Goal: Complete application form: Complete application form

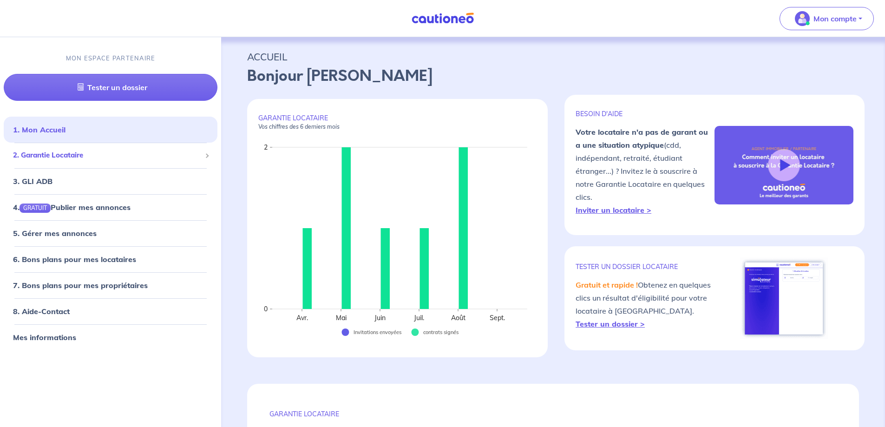
click at [59, 159] on span "2. Garantie Locataire" at bounding box center [107, 155] width 188 height 11
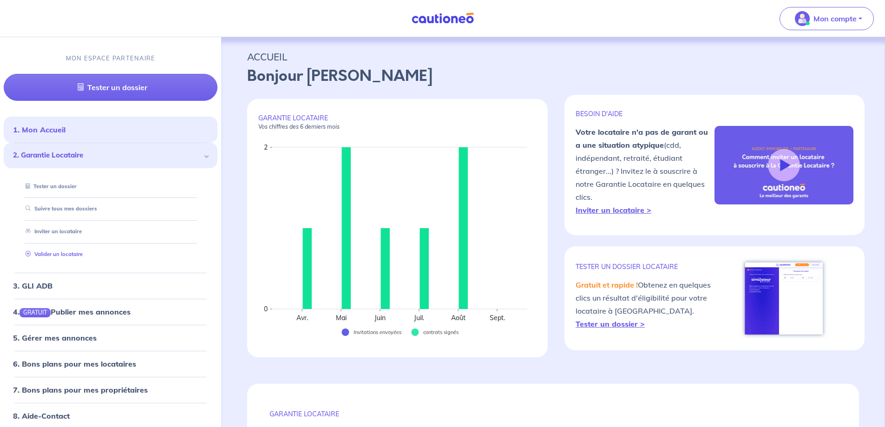
click at [77, 257] on link "Valider un locataire" at bounding box center [52, 254] width 61 height 7
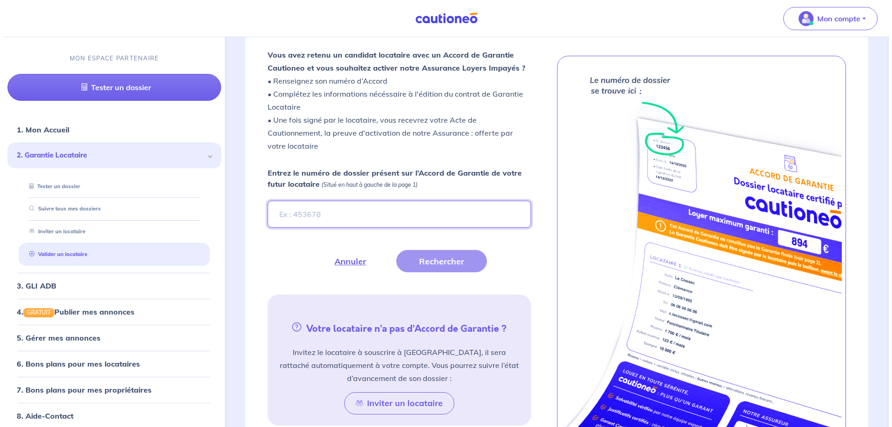
scroll to position [256, 0]
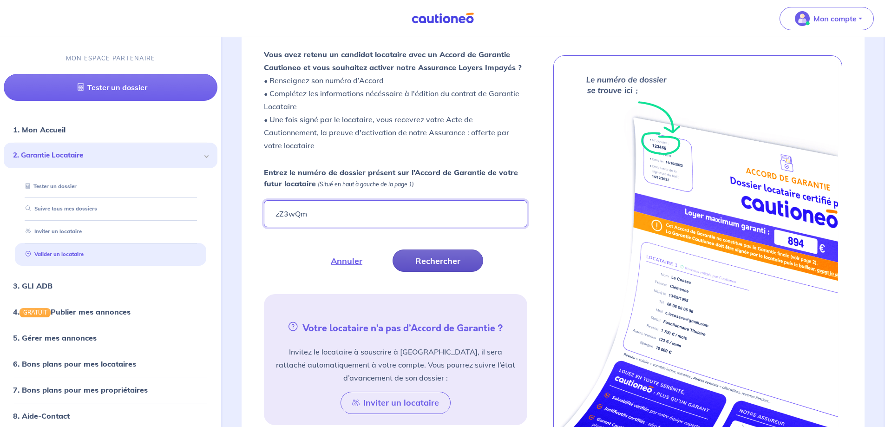
type input "zZ3wQm"
click at [449, 264] on button "Rechercher" at bounding box center [437, 260] width 91 height 22
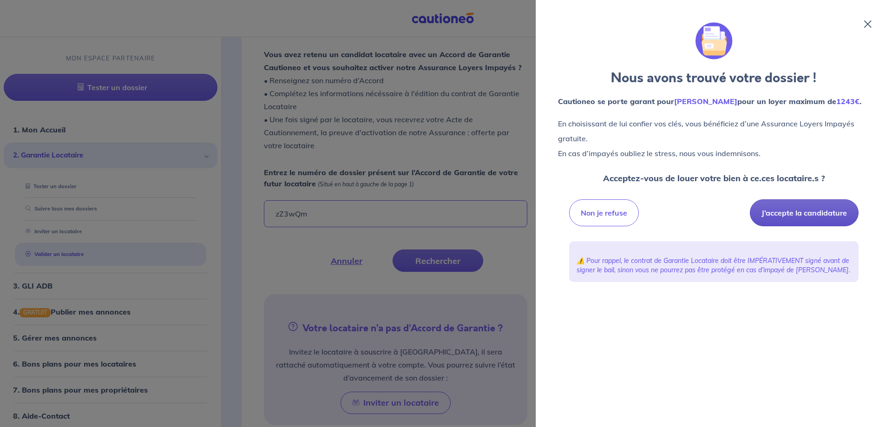
click at [782, 210] on button "J’accepte la candidature" at bounding box center [804, 212] width 109 height 27
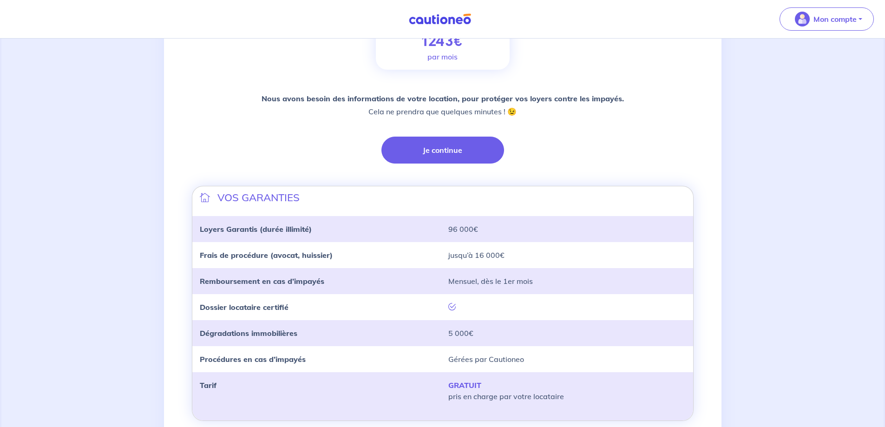
scroll to position [186, 0]
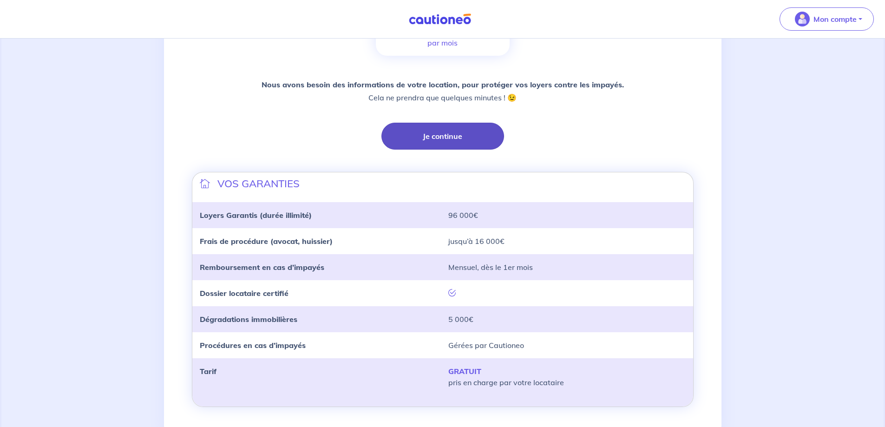
click at [434, 143] on button "Je continue" at bounding box center [442, 136] width 123 height 27
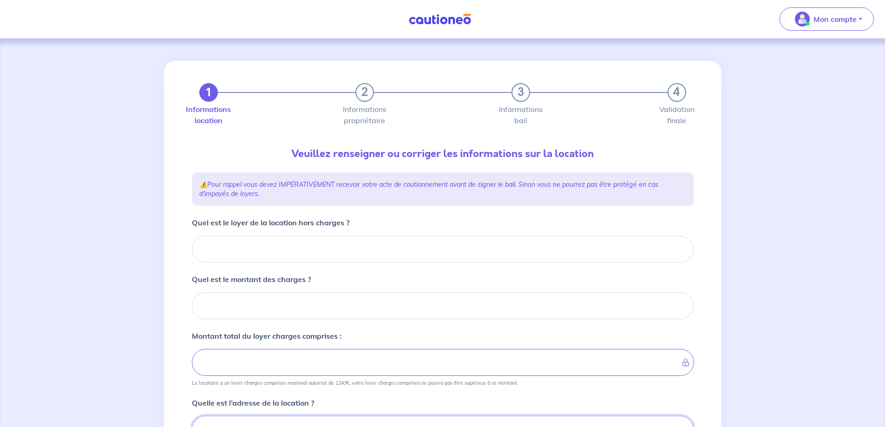
scroll to position [7, 0]
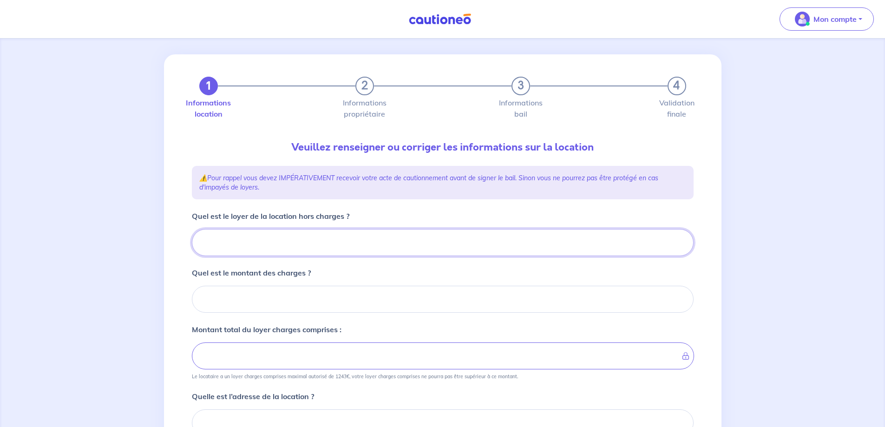
click at [271, 235] on input "Quel est le loyer de la location hors charges ?" at bounding box center [443, 242] width 502 height 27
type input "80"
type input "800"
type input "30"
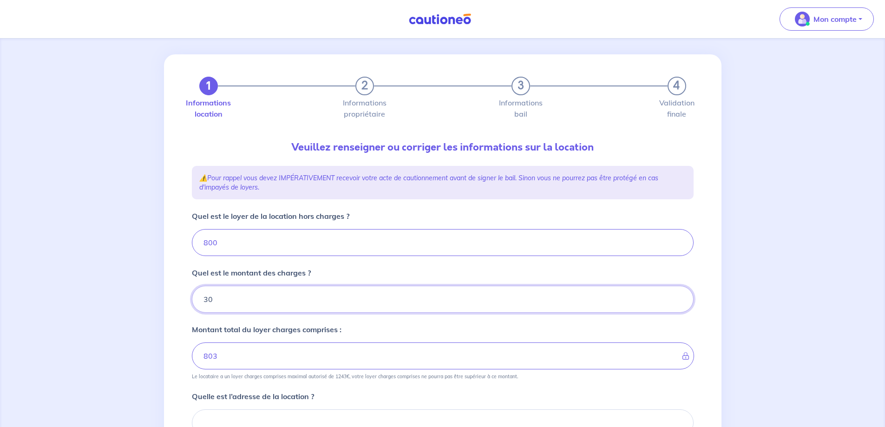
type input "830"
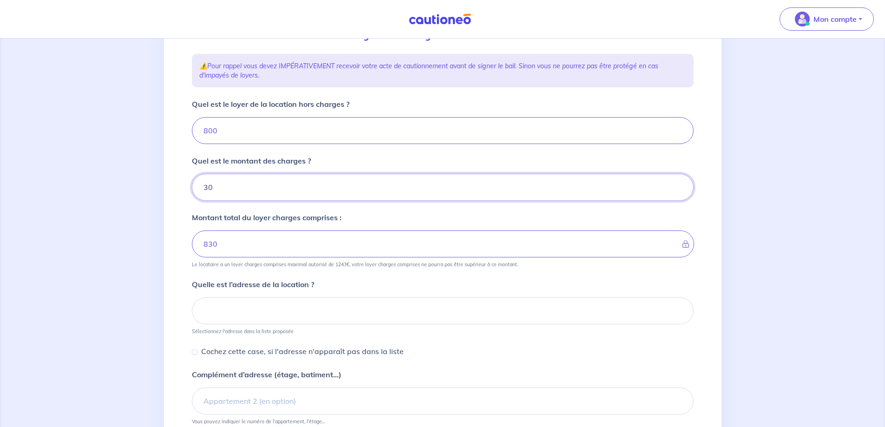
scroll to position [146, 0]
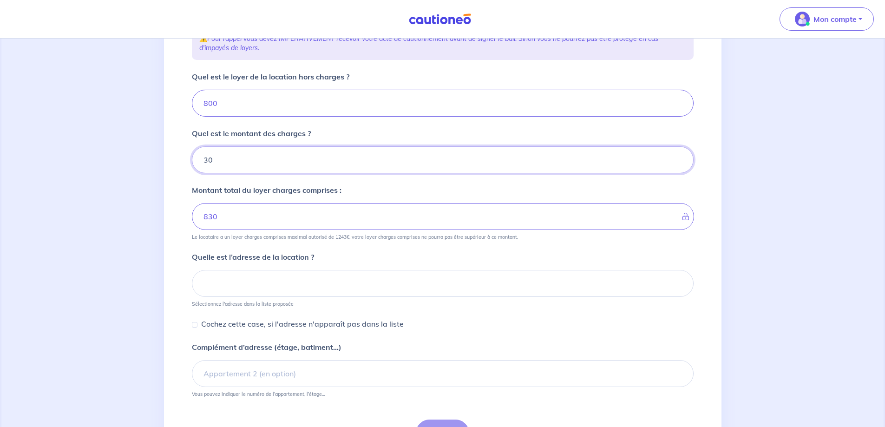
type input "30"
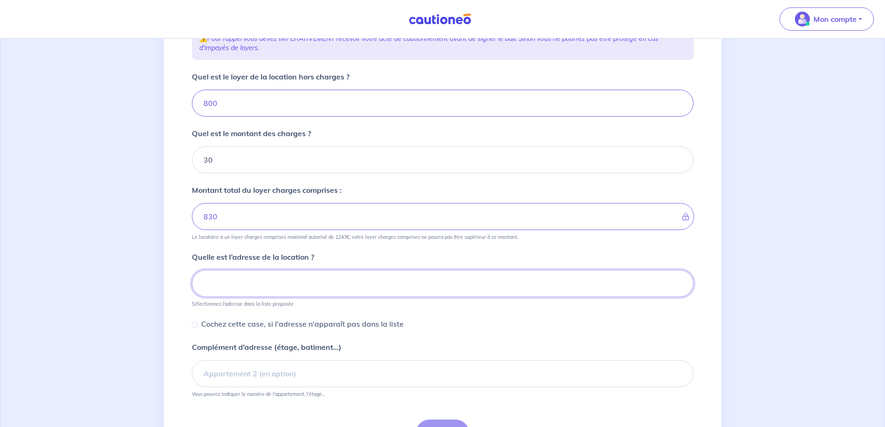
click at [274, 291] on input at bounding box center [443, 283] width 502 height 27
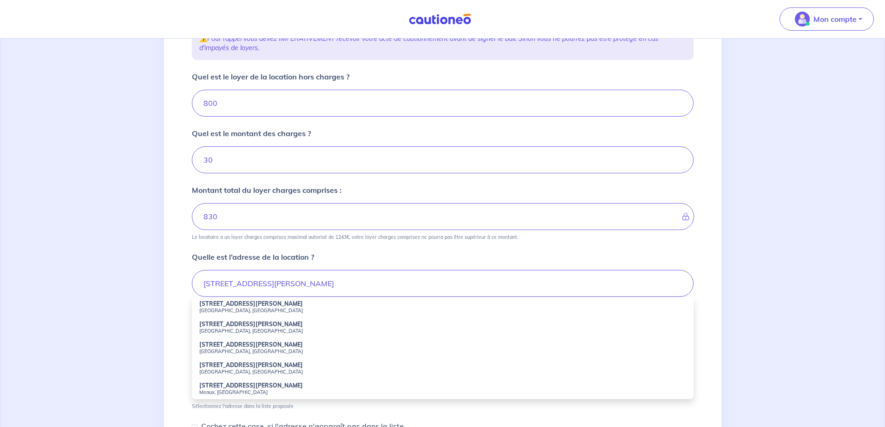
click at [264, 302] on li "32 Rue Roland Garros Saint-Denis-lès-Bourg, France" at bounding box center [443, 307] width 502 height 20
type input "32 Rue Roland Garros, Saint-Denis-lès-Bourg, France"
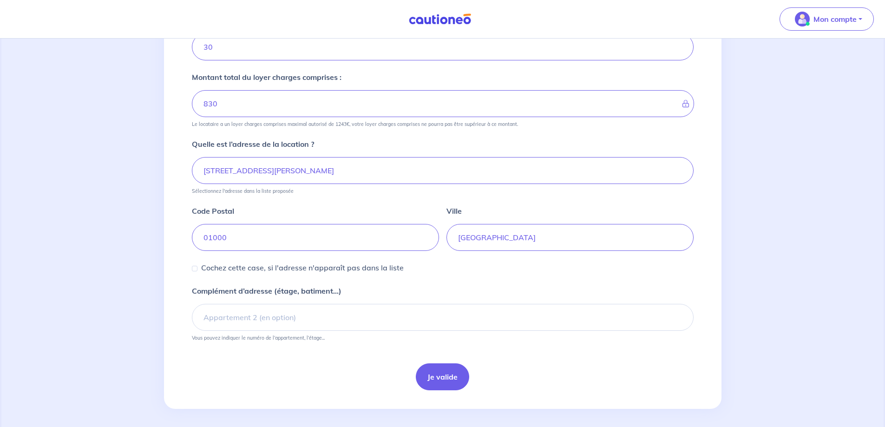
scroll to position [263, 0]
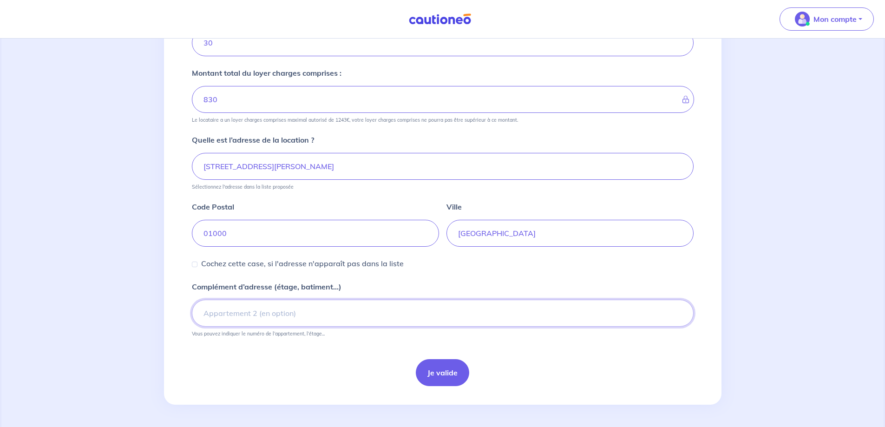
click at [266, 307] on input "Complément d’adresse (étage, batiment...)" at bounding box center [443, 313] width 502 height 27
type input "A"
type input "Porte de gauche"
click at [455, 372] on button "Je valide" at bounding box center [442, 372] width 53 height 27
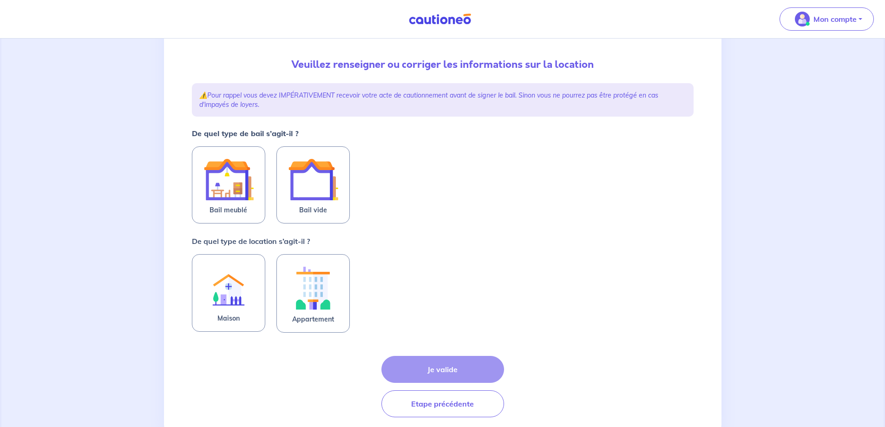
scroll to position [93, 0]
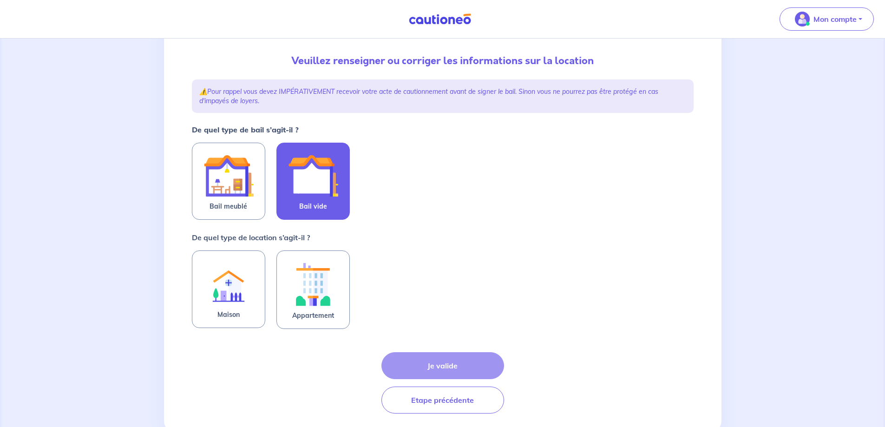
click at [326, 186] on img at bounding box center [313, 175] width 50 height 50
click at [0, 0] on input "Bail vide" at bounding box center [0, 0] width 0 height 0
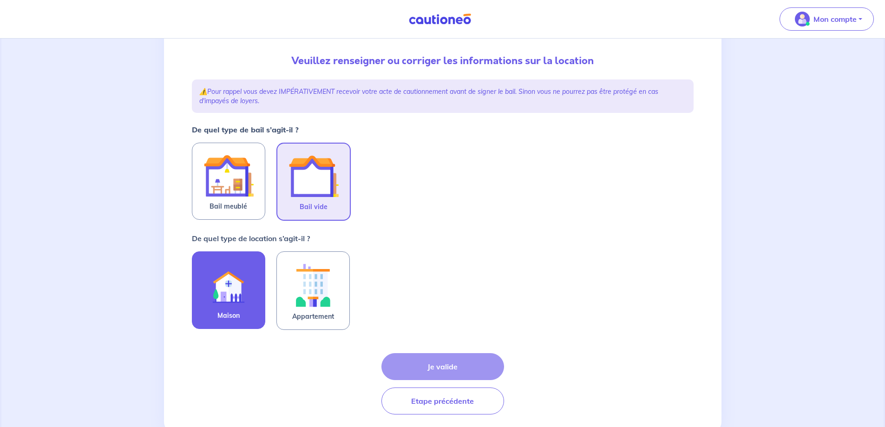
click at [246, 297] on img at bounding box center [228, 284] width 50 height 51
click at [0, 0] on input "Maison" at bounding box center [0, 0] width 0 height 0
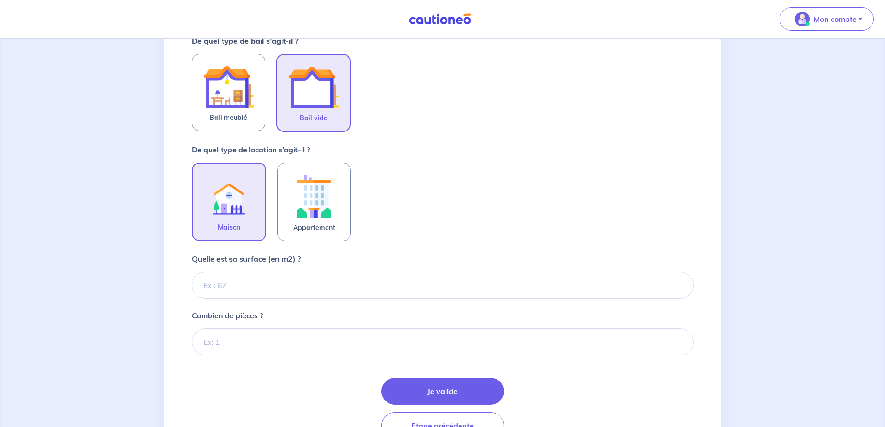
scroll to position [186, 0]
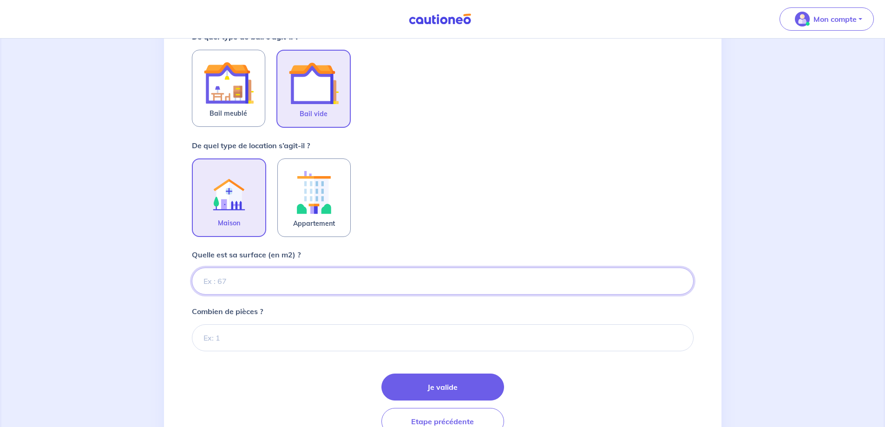
click at [286, 284] on input "Quelle est sa surface (en m2) ?" at bounding box center [443, 281] width 502 height 27
type input "92"
type input "92.96"
click at [241, 342] on input "Combien de pièces ?" at bounding box center [443, 337] width 502 height 27
type input "4"
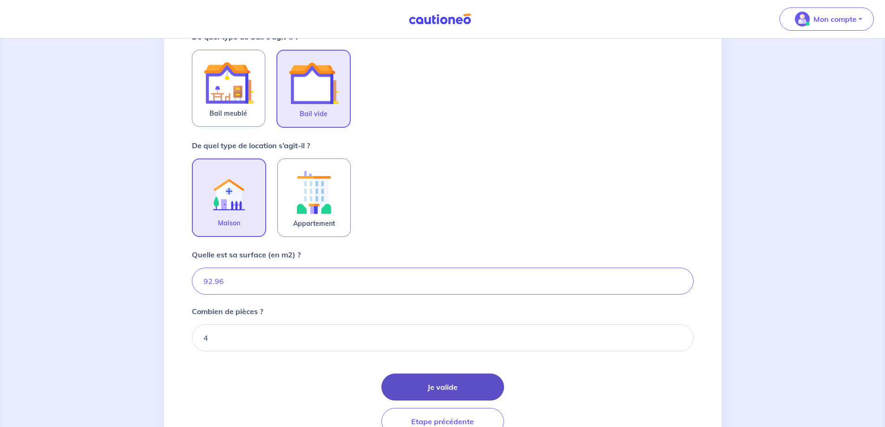
click at [457, 380] on button "Je valide" at bounding box center [442, 386] width 123 height 27
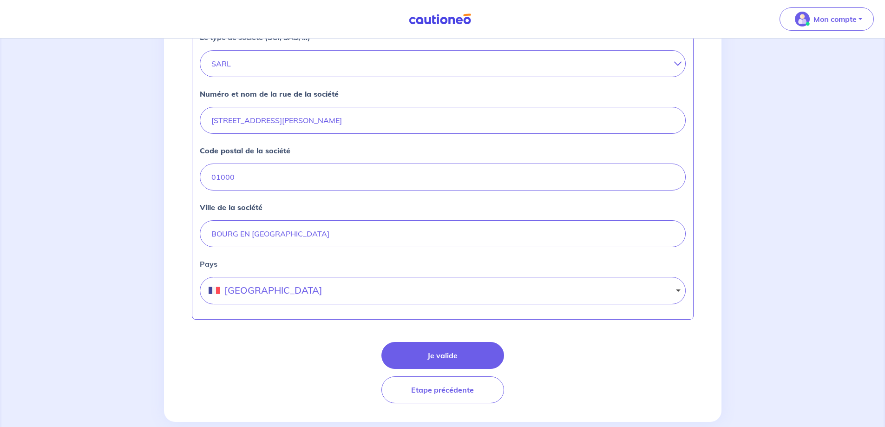
scroll to position [361, 0]
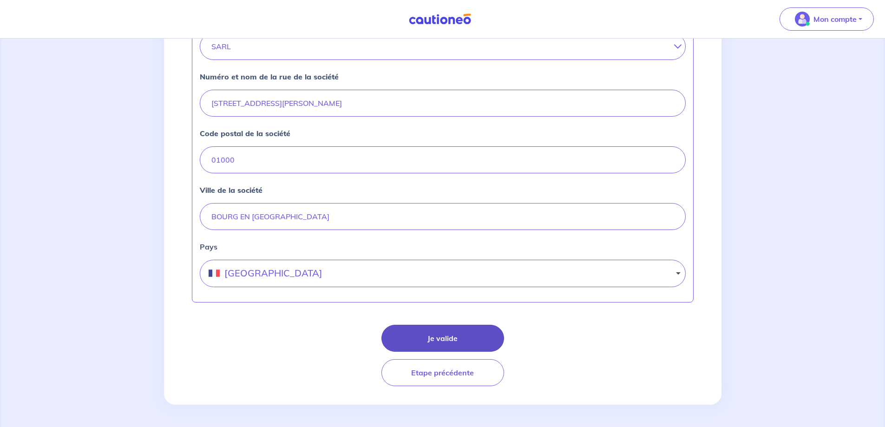
click at [424, 326] on button "Je valide" at bounding box center [442, 338] width 123 height 27
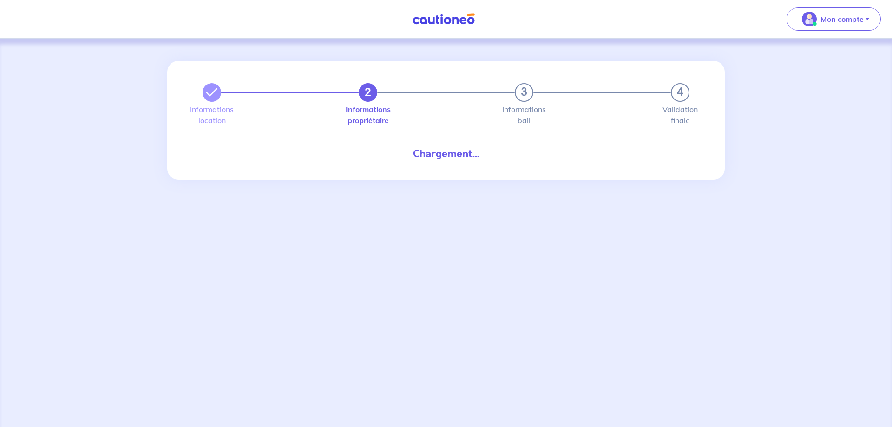
select select "FR"
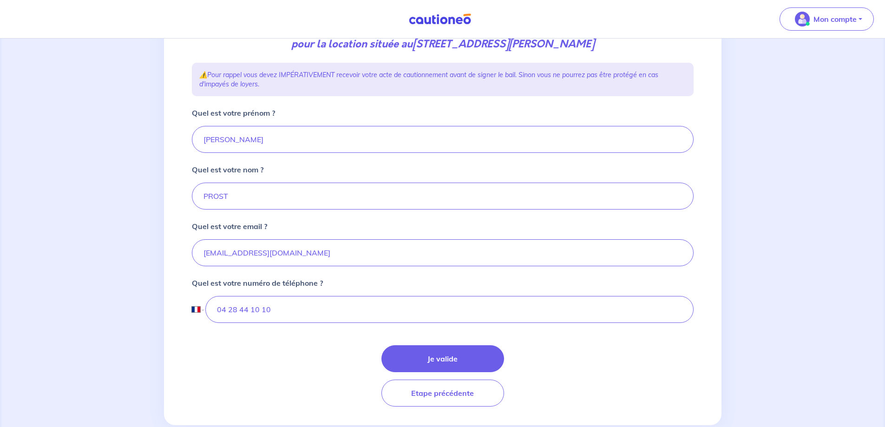
scroll to position [160, 0]
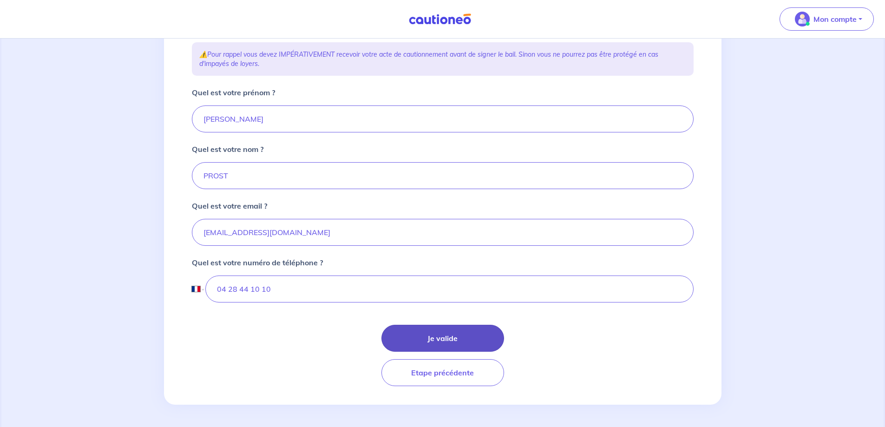
click at [441, 334] on button "Je valide" at bounding box center [442, 338] width 123 height 27
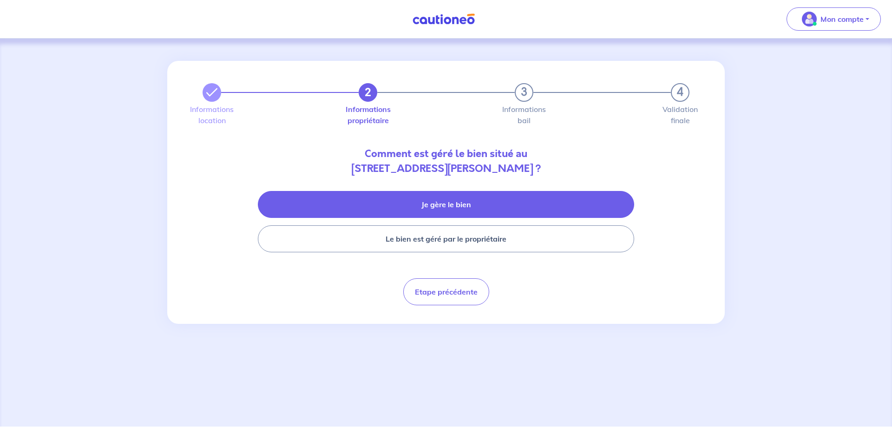
click at [403, 206] on button "Je gère le bien" at bounding box center [446, 204] width 376 height 27
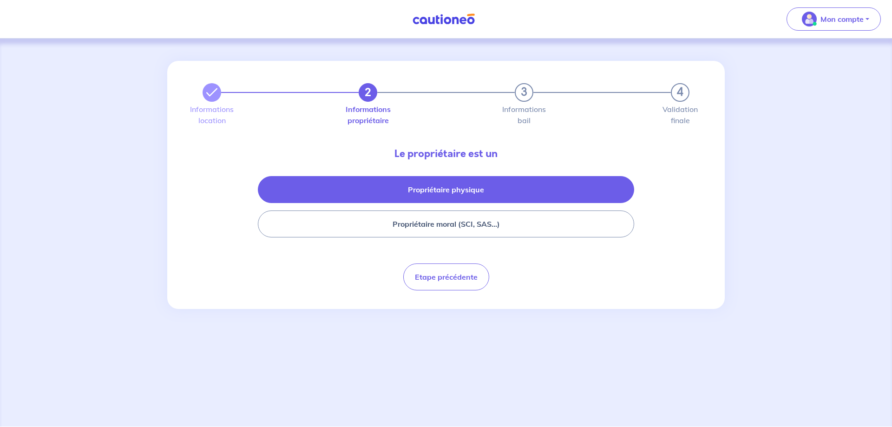
click at [409, 189] on button "Propriétaire physique" at bounding box center [446, 189] width 376 height 27
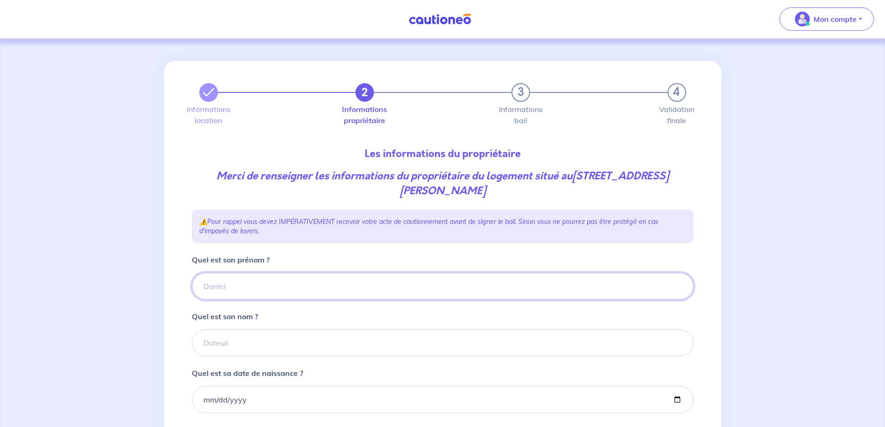
drag, startPoint x: 307, startPoint y: 293, endPoint x: 292, endPoint y: 287, distance: 16.6
click at [299, 289] on input "Quel est son prénom ?" at bounding box center [443, 286] width 502 height 27
type input "Olivia"
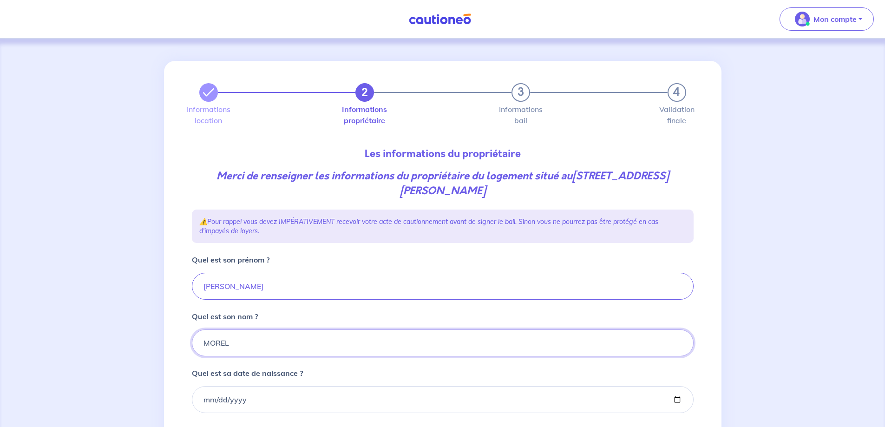
type input "MOREL"
type input "1970-06-27"
click at [169, 313] on div "2 3 4 Informations location Informations propriétaire Informations bail Validat…" at bounding box center [442, 316] width 557 height 511
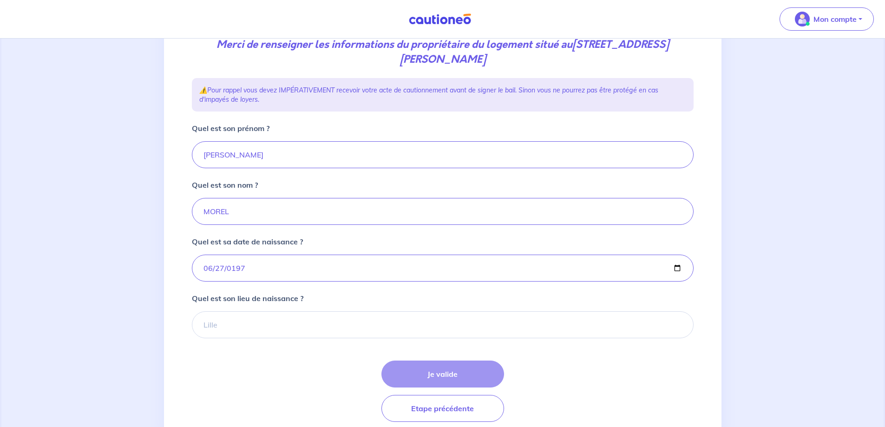
scroll to position [167, 0]
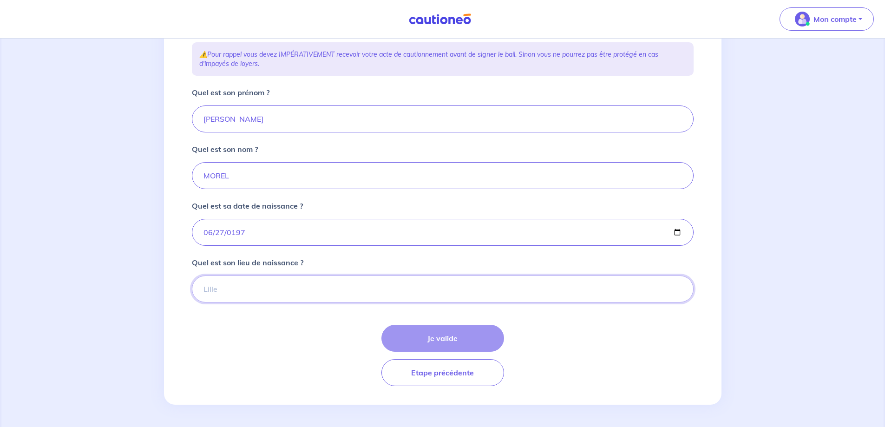
click at [203, 294] on input "Quel est son lieu de naissance ?" at bounding box center [443, 288] width 502 height 27
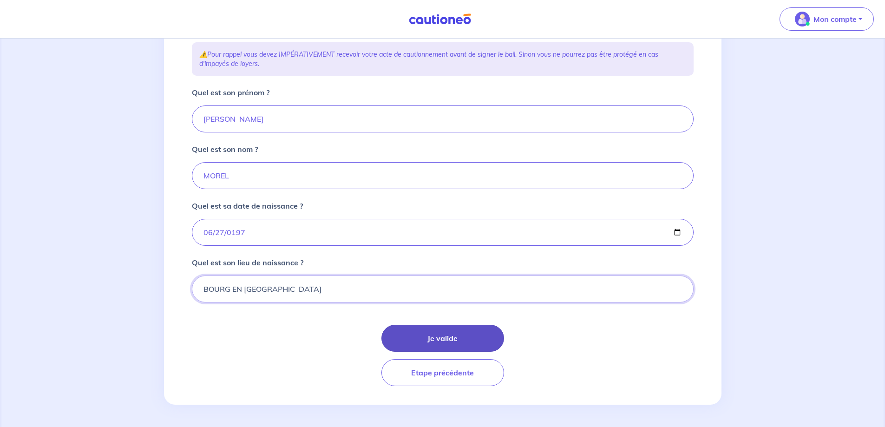
type input "BOURG EN BRESSE"
click at [454, 341] on button "Je valide" at bounding box center [442, 338] width 123 height 27
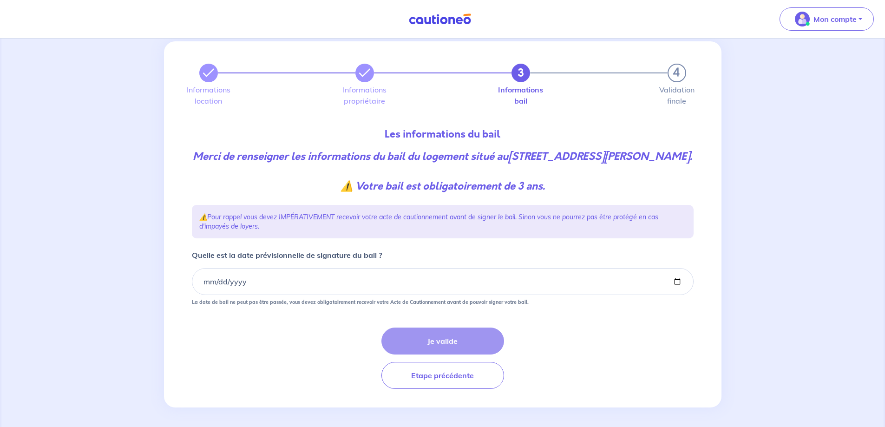
scroll to position [37, 0]
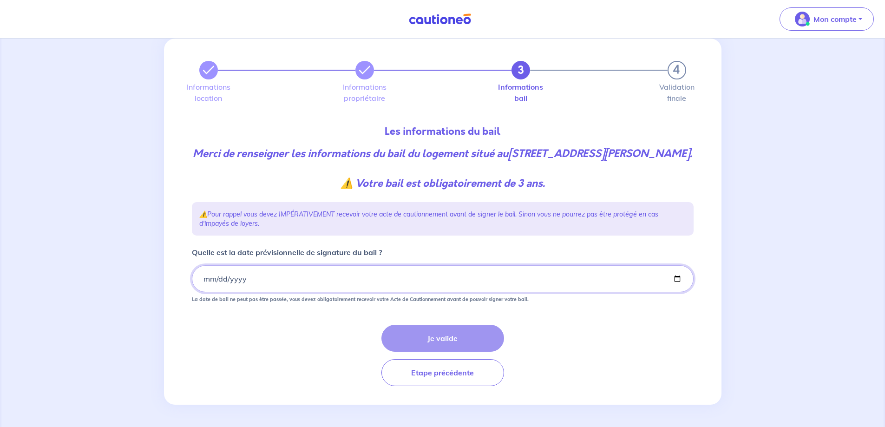
click at [201, 280] on input "Quelle est la date prévisionnelle de signature du bail ?" at bounding box center [443, 278] width 502 height 27
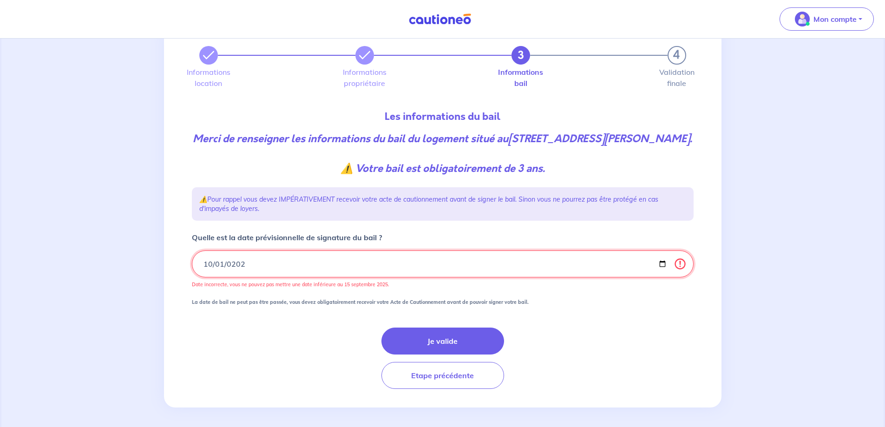
type input "2025-10-01"
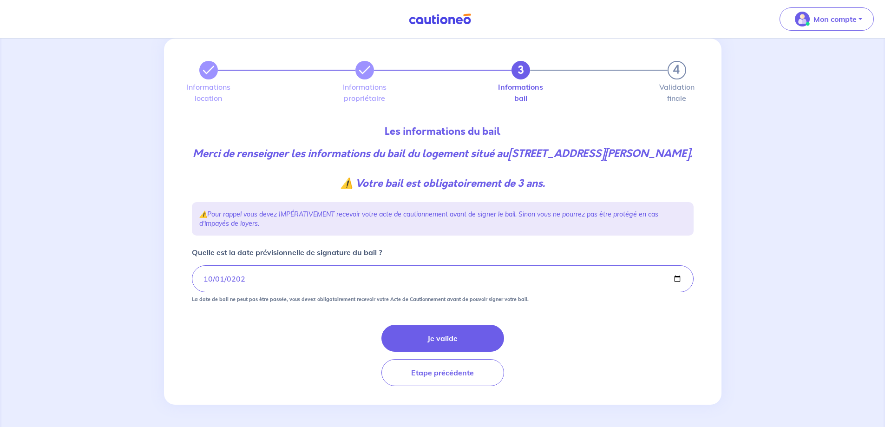
click at [235, 350] on div "Je valide Etape précédente" at bounding box center [443, 355] width 502 height 61
click at [437, 333] on button "Je valide" at bounding box center [442, 338] width 123 height 27
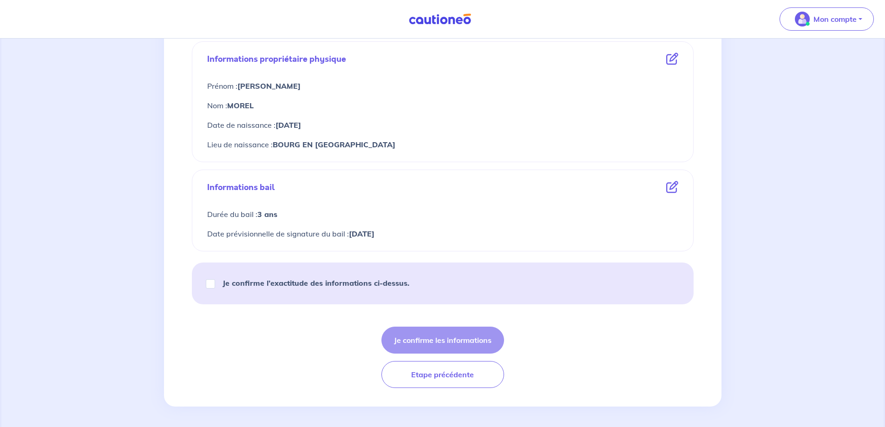
scroll to position [352, 0]
click at [331, 280] on strong "Je confirme l’exactitude des informations ci-dessus." at bounding box center [315, 280] width 187 height 9
click at [215, 280] on input "Je confirme l’exactitude des informations ci-dessus." at bounding box center [210, 281] width 9 height 9
checkbox input "true"
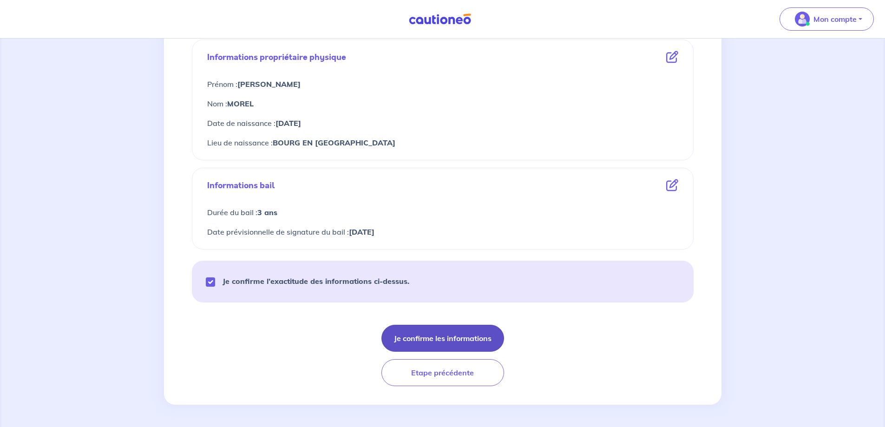
click at [415, 334] on button "Je confirme les informations" at bounding box center [442, 338] width 123 height 27
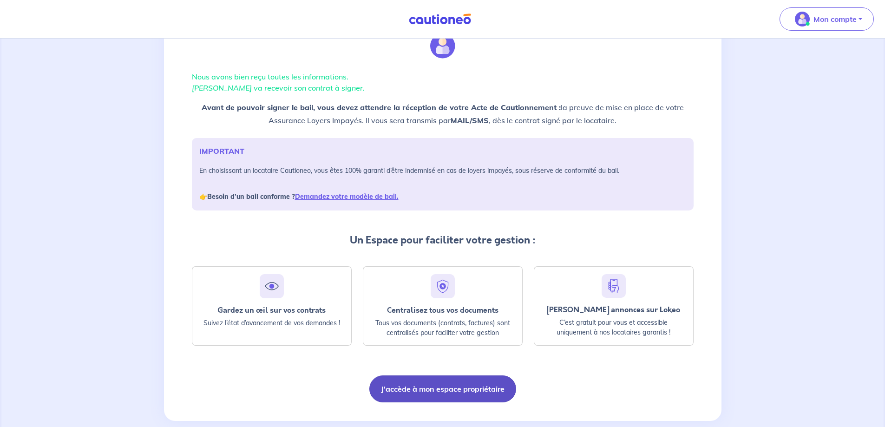
scroll to position [56, 0]
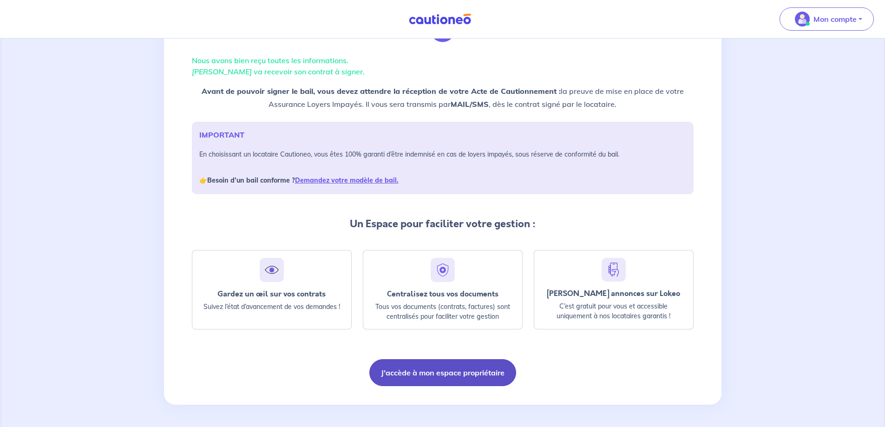
click at [413, 372] on button "J'accède à mon espace propriétaire" at bounding box center [442, 372] width 147 height 27
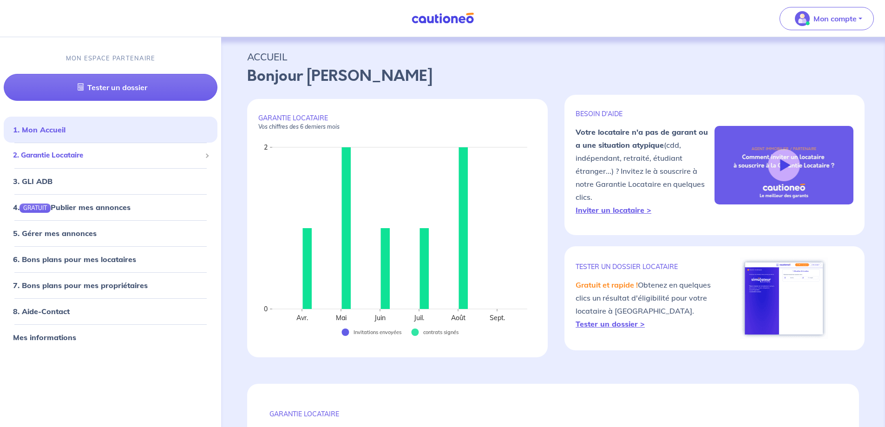
click at [60, 160] on span "2. Garantie Locataire" at bounding box center [107, 155] width 188 height 11
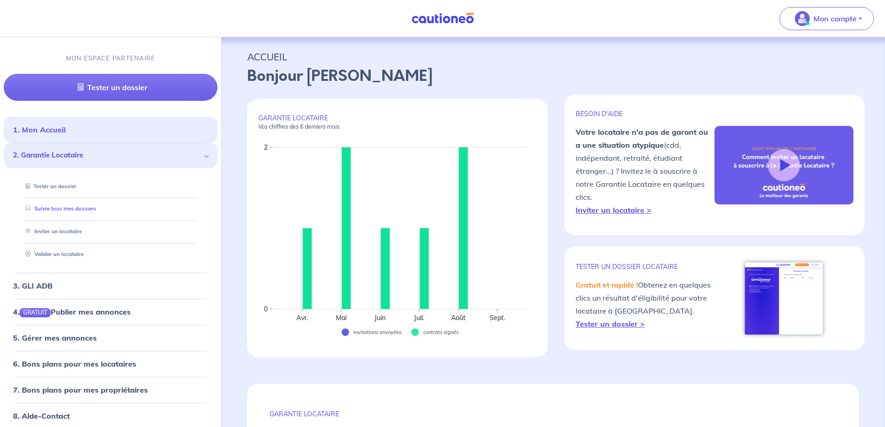
click at [61, 207] on link "Suivre tous mes dossiers" at bounding box center [59, 208] width 74 height 7
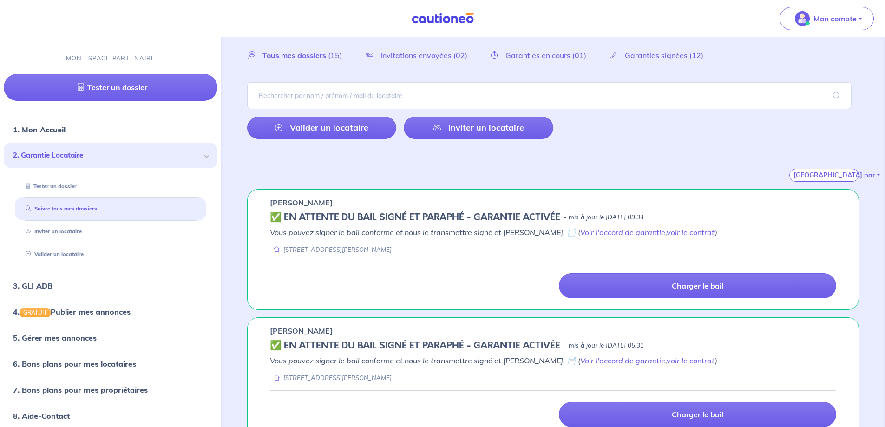
scroll to position [46, 0]
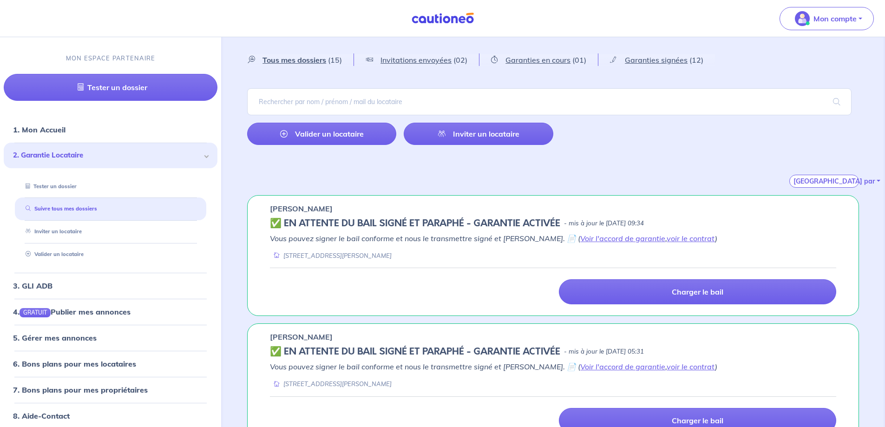
scroll to position [46, 0]
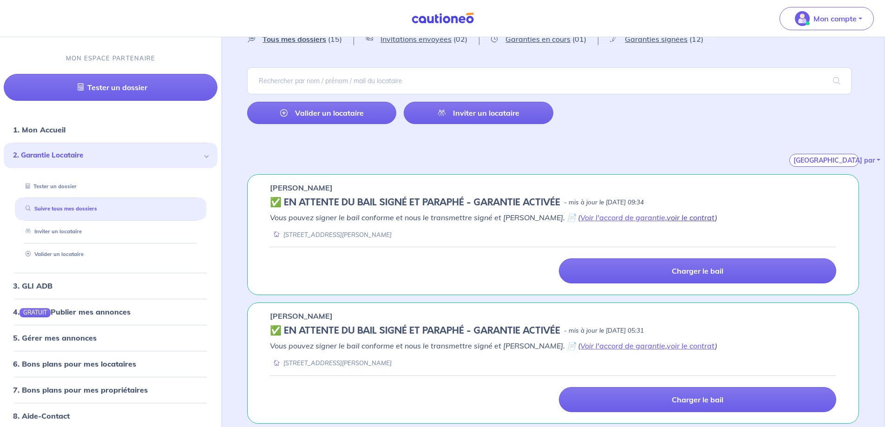
click at [666, 219] on link "voir le contrat" at bounding box center [690, 217] width 48 height 9
click at [666, 216] on link "voir le contrat" at bounding box center [690, 217] width 48 height 9
